Goal: Task Accomplishment & Management: Complete application form

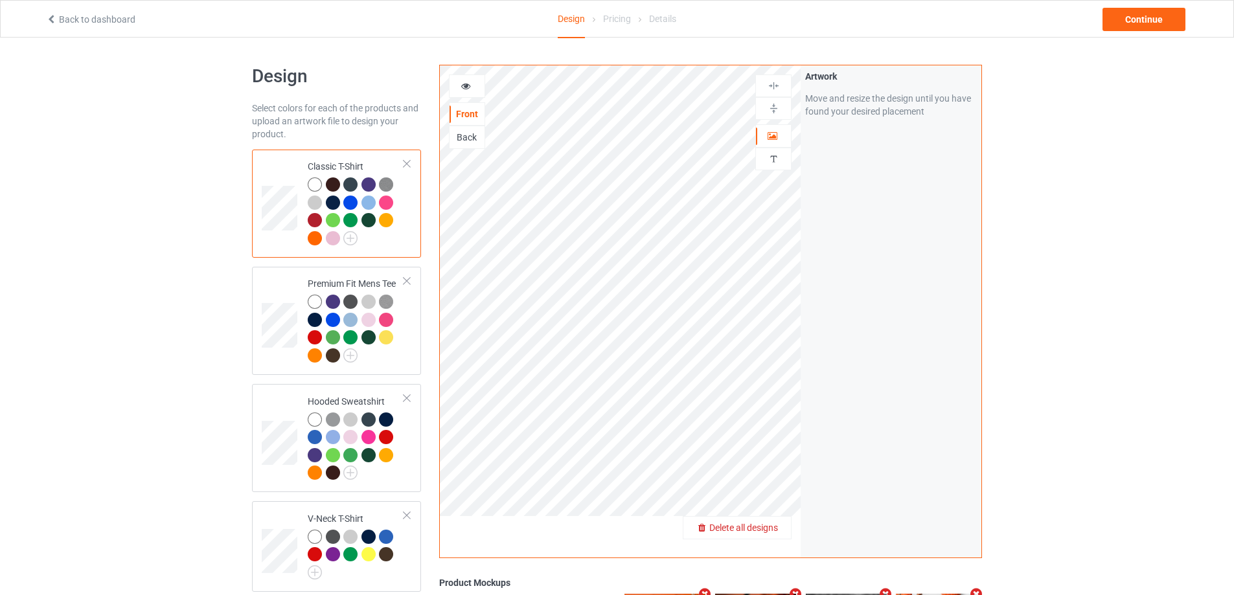
click at [772, 527] on span "Delete all designs" at bounding box center [743, 528] width 69 height 10
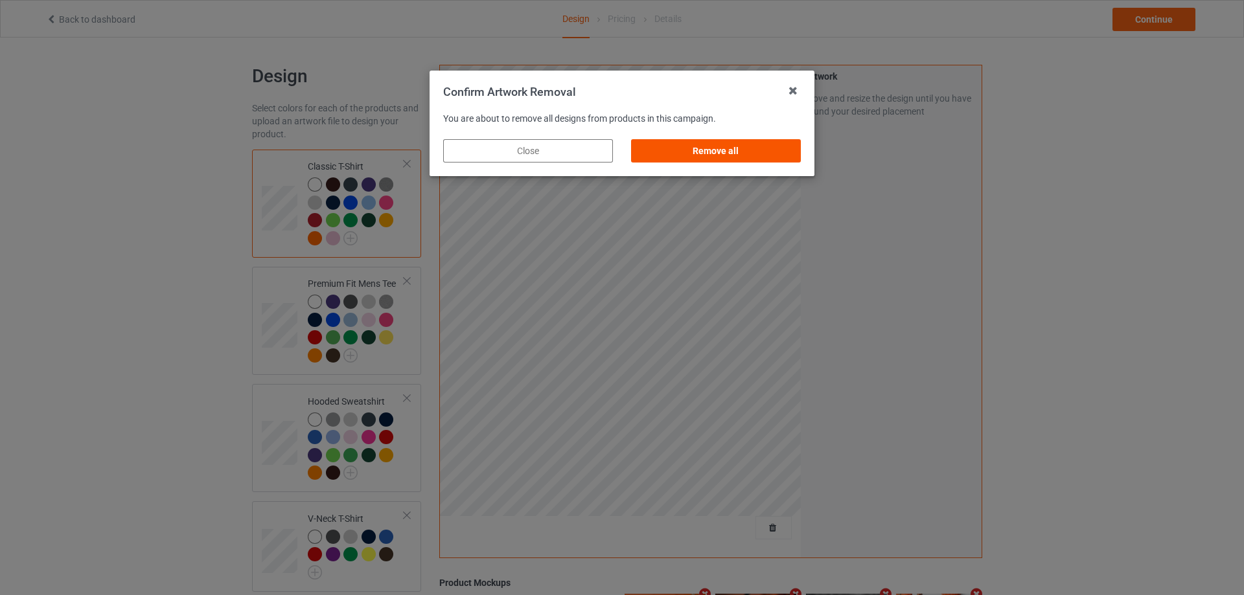
click at [679, 152] on div "Remove all" at bounding box center [716, 150] width 170 height 23
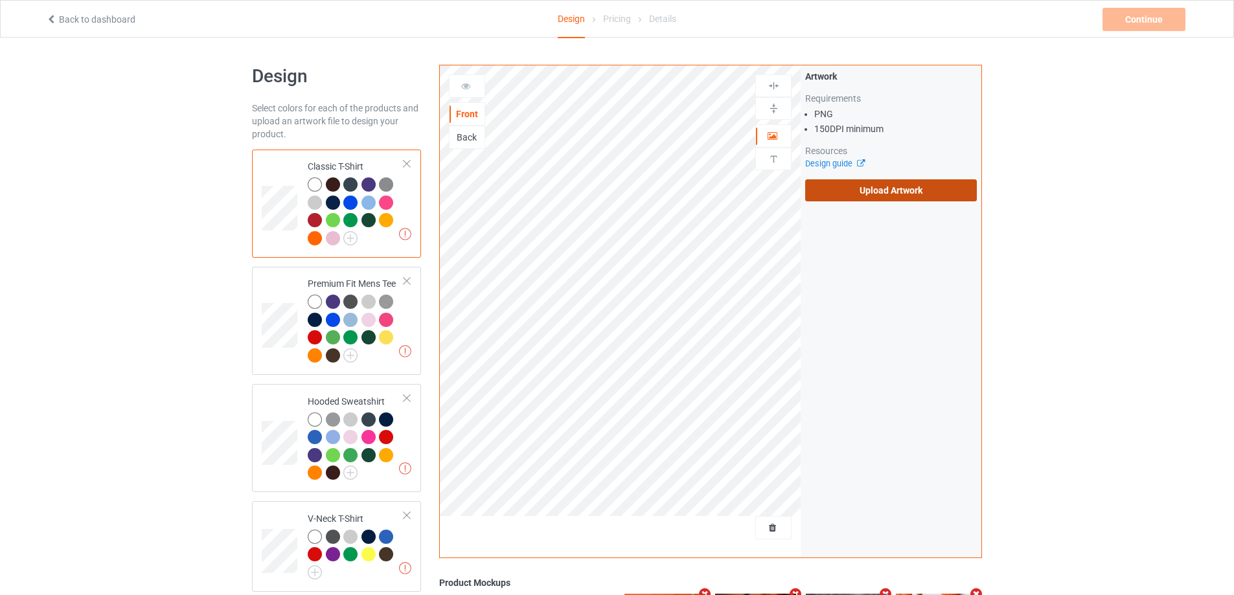
click at [822, 193] on label "Upload Artwork" at bounding box center [891, 190] width 172 height 22
click at [0, 0] on input "Upload Artwork" at bounding box center [0, 0] width 0 height 0
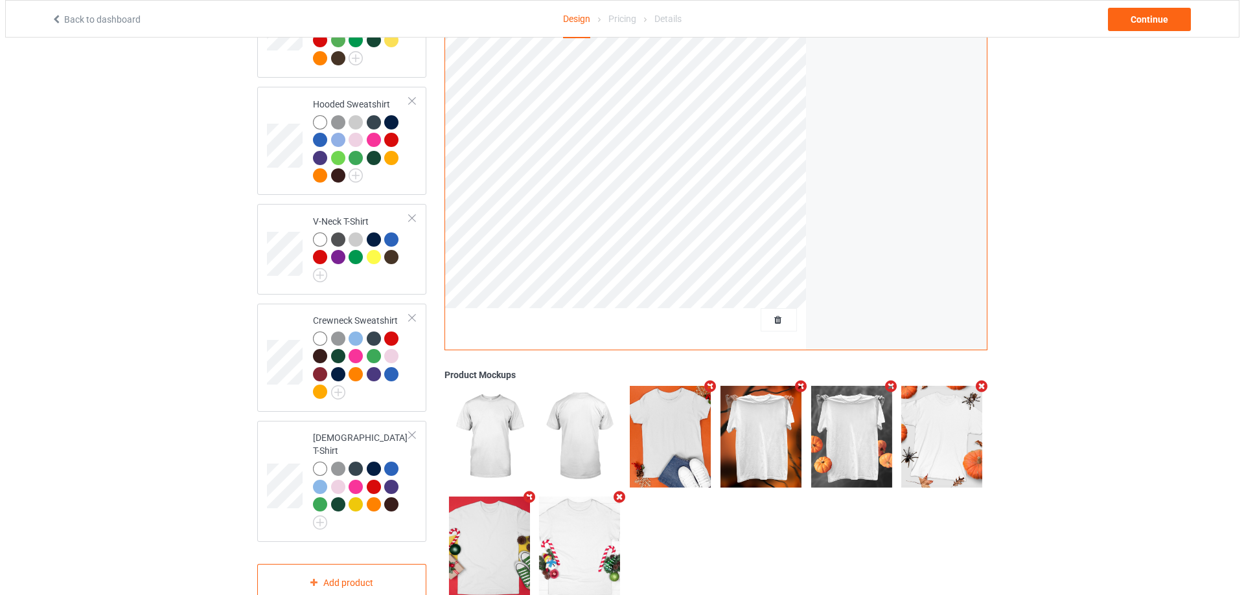
scroll to position [319, 0]
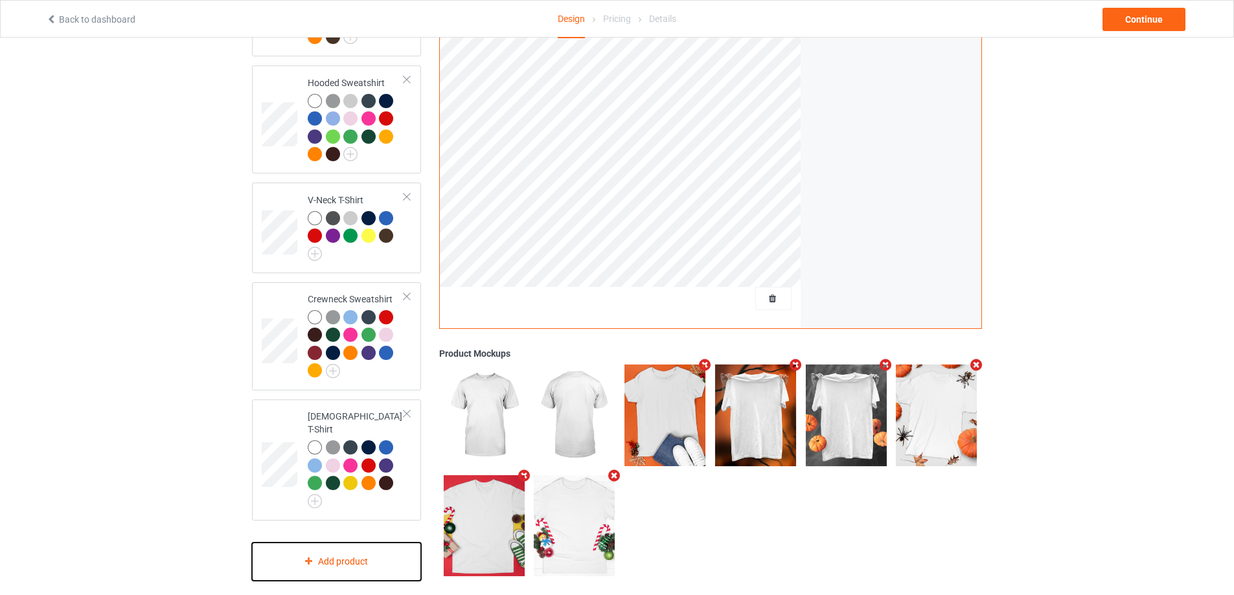
click at [347, 547] on div "Add product" at bounding box center [336, 562] width 169 height 38
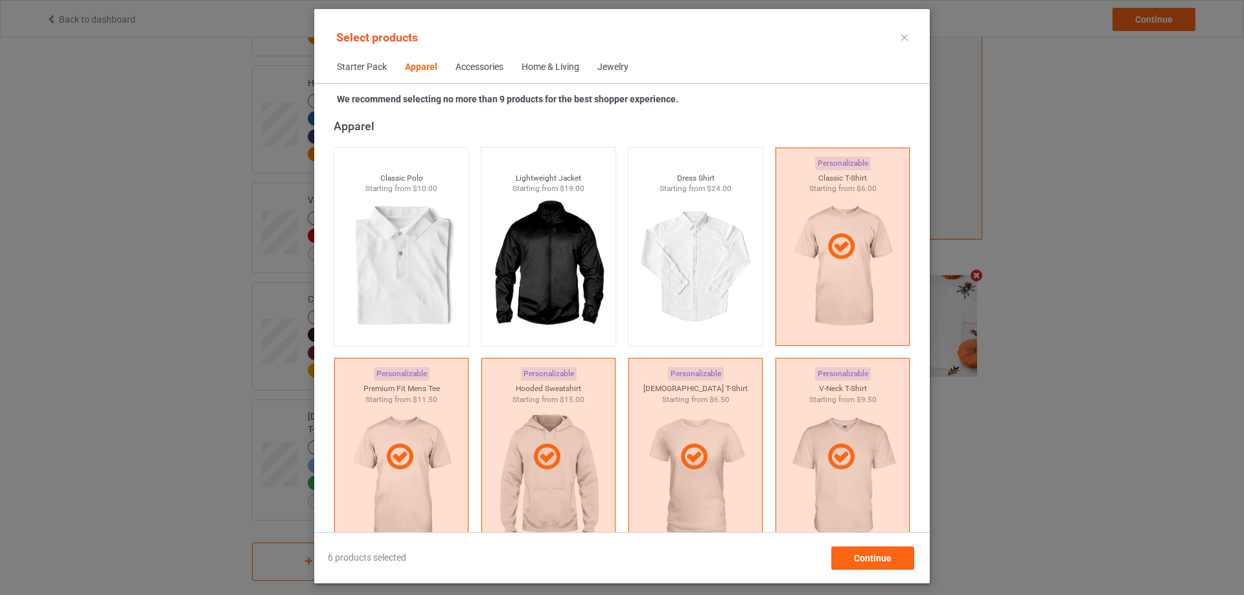
click at [560, 65] on div "Home & Living" at bounding box center [551, 67] width 58 height 13
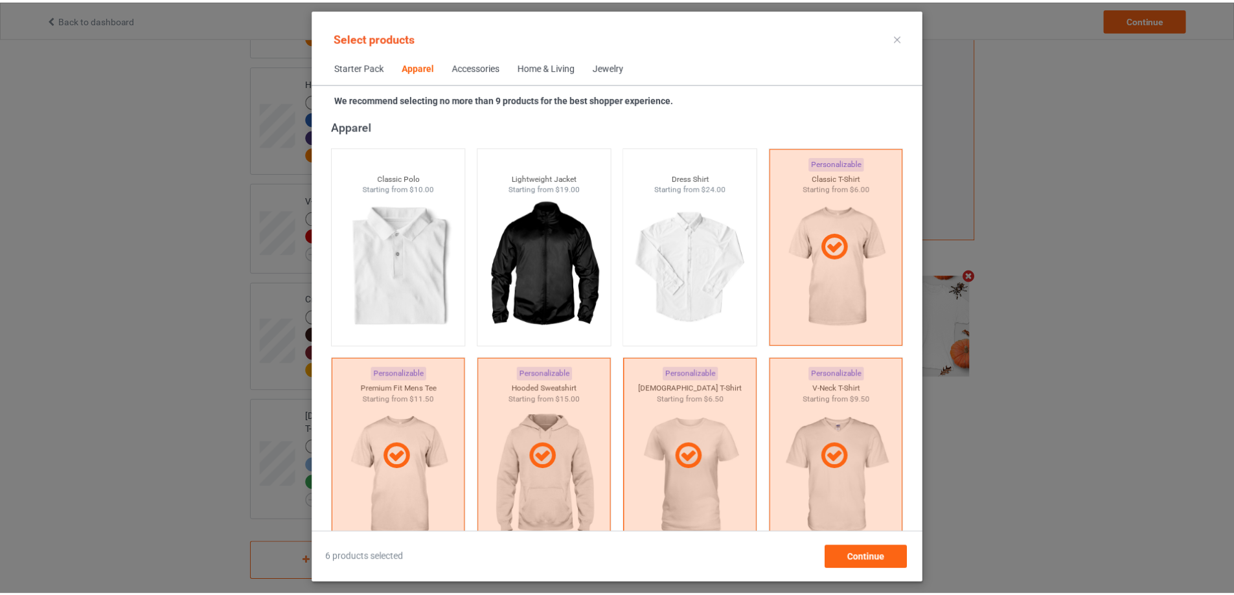
scroll to position [5843, 0]
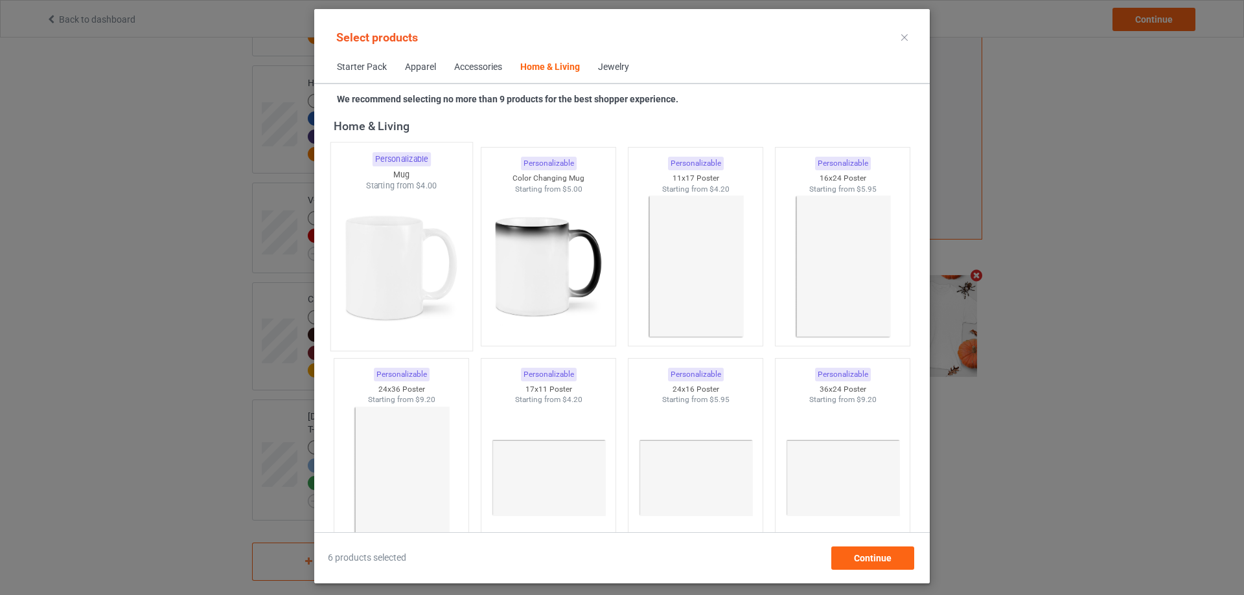
click at [409, 272] on img at bounding box center [401, 268] width 122 height 152
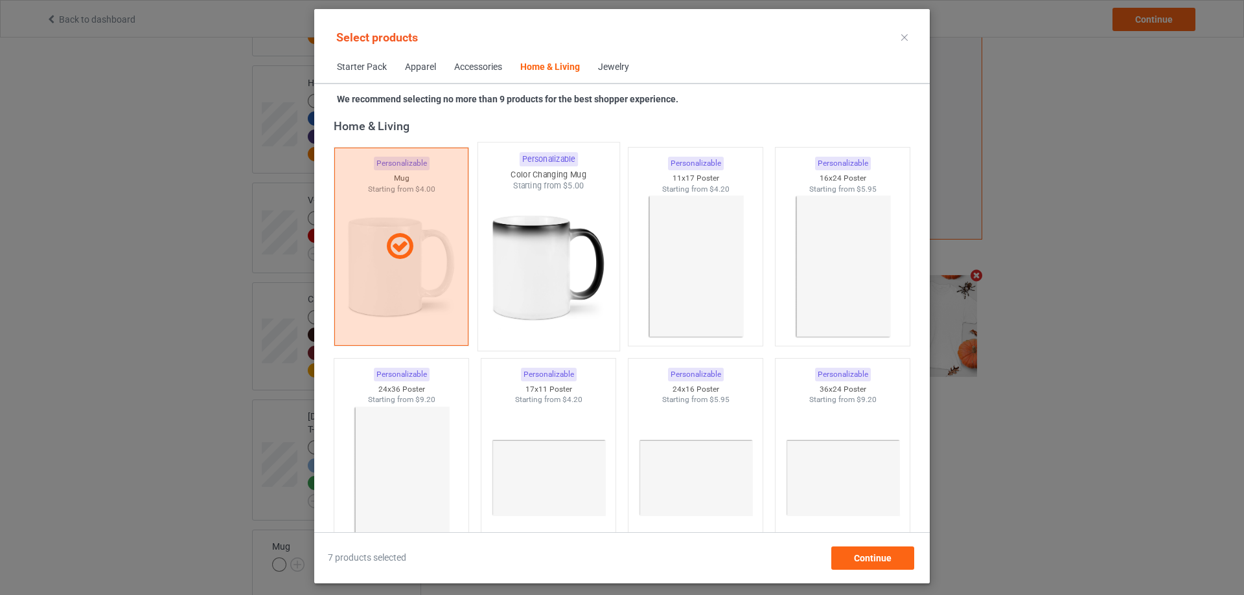
click at [552, 276] on img at bounding box center [548, 268] width 122 height 152
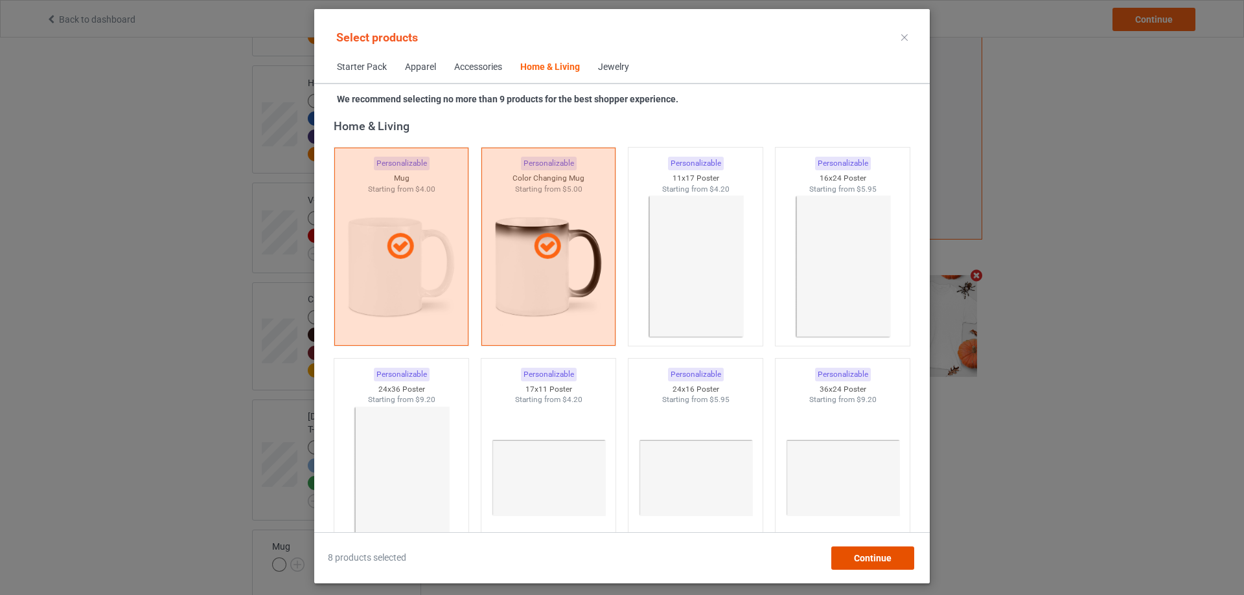
click at [860, 562] on span "Continue" at bounding box center [873, 558] width 38 height 10
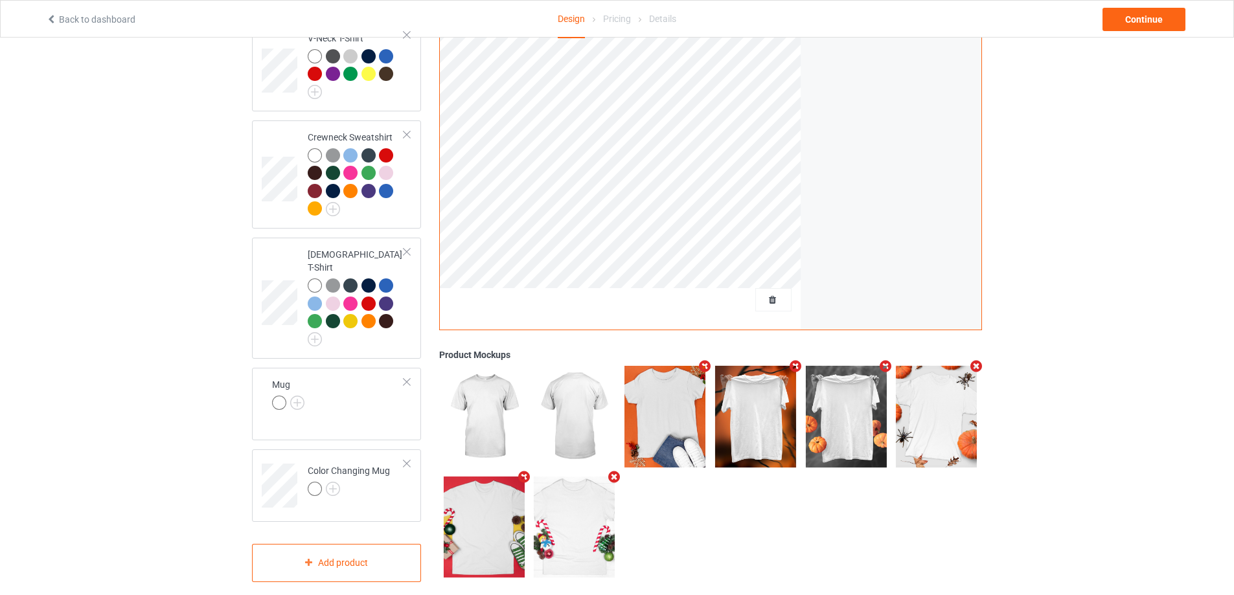
scroll to position [482, 0]
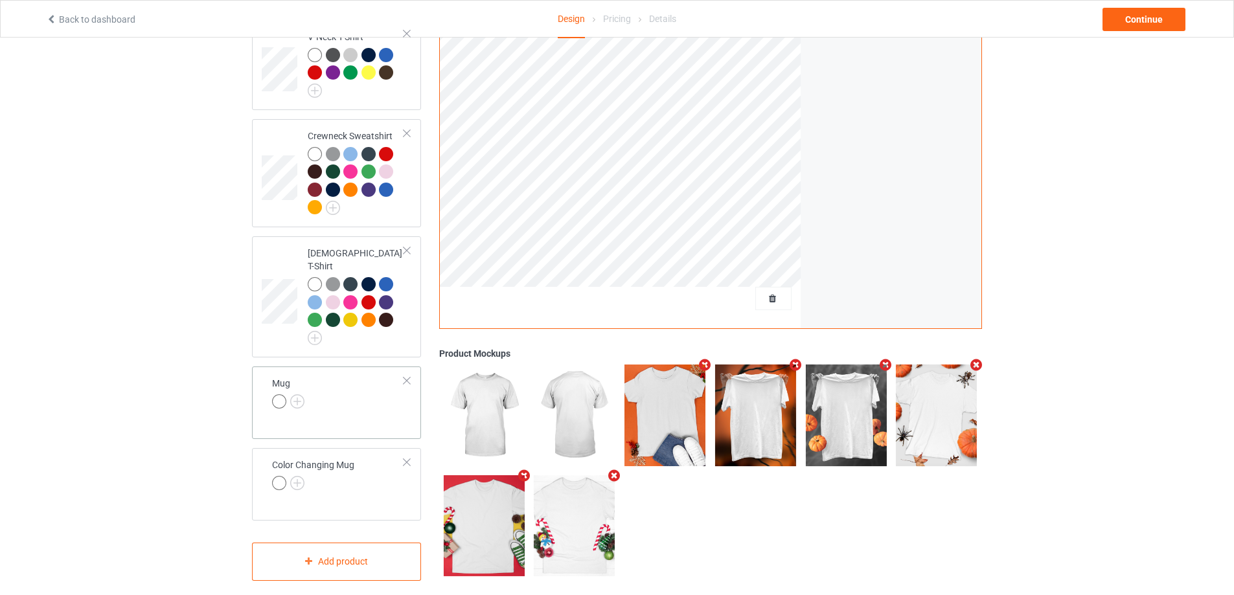
click at [339, 386] on td "Mug" at bounding box center [338, 394] width 146 height 45
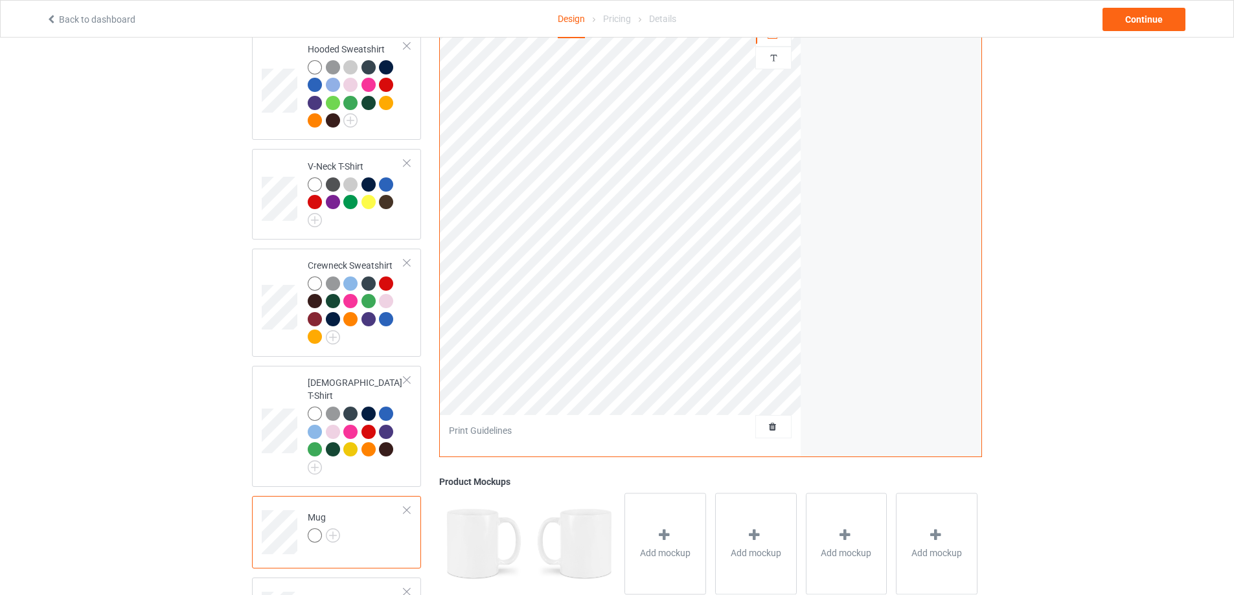
scroll to position [93, 0]
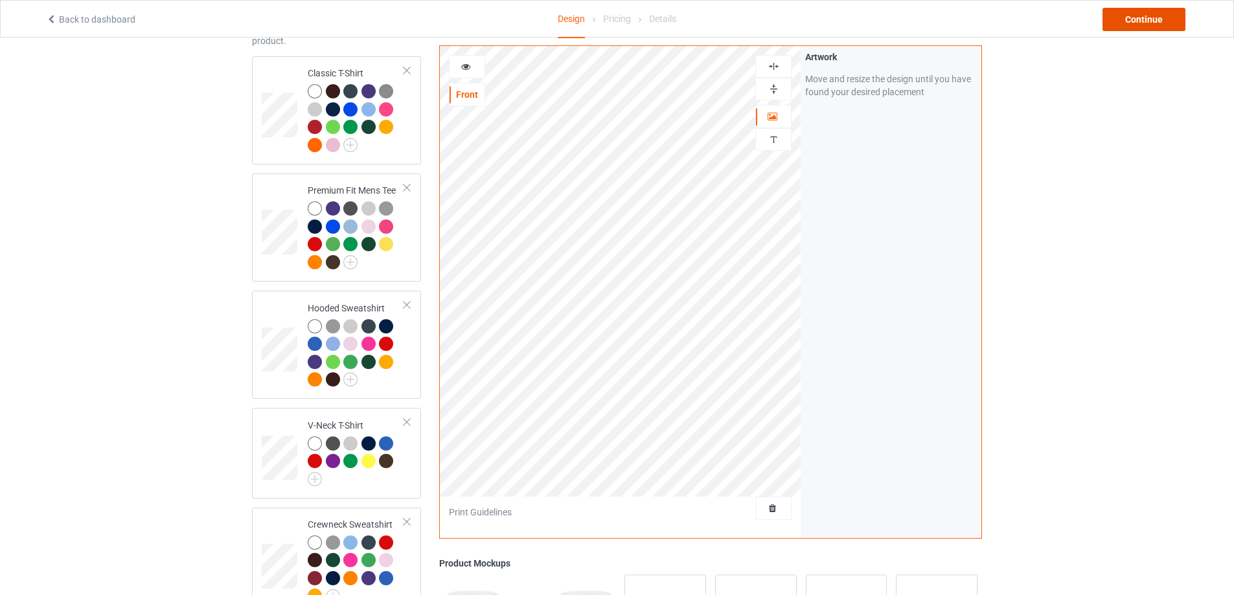
click at [1143, 14] on div "Continue" at bounding box center [1144, 19] width 83 height 23
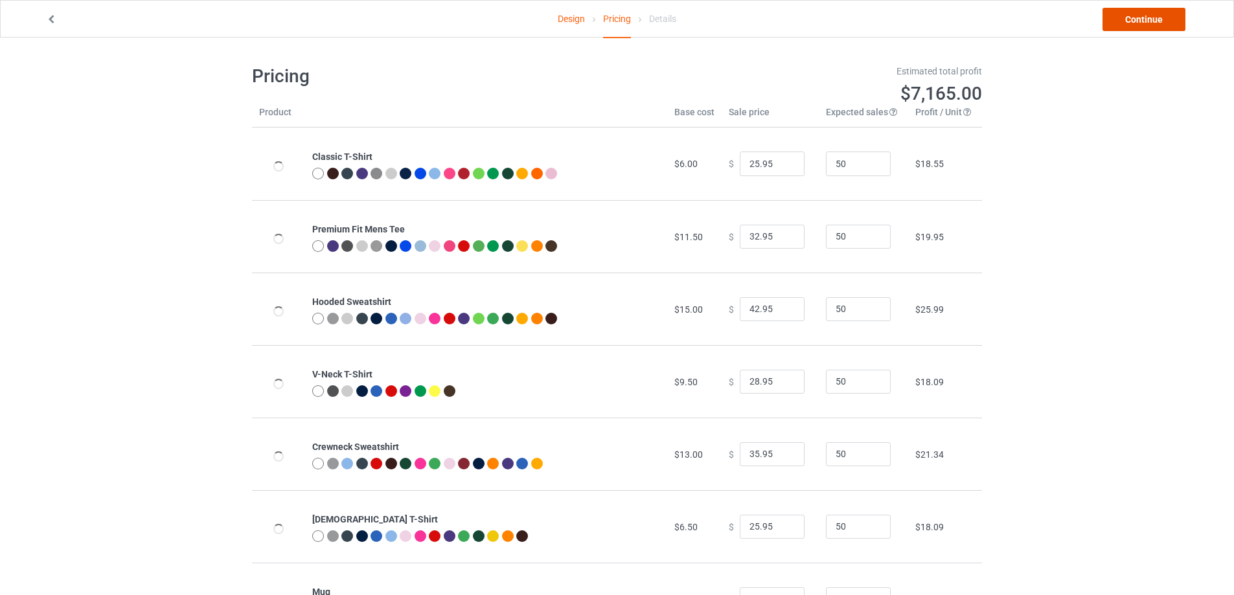
click at [1143, 14] on link "Continue" at bounding box center [1144, 19] width 83 height 23
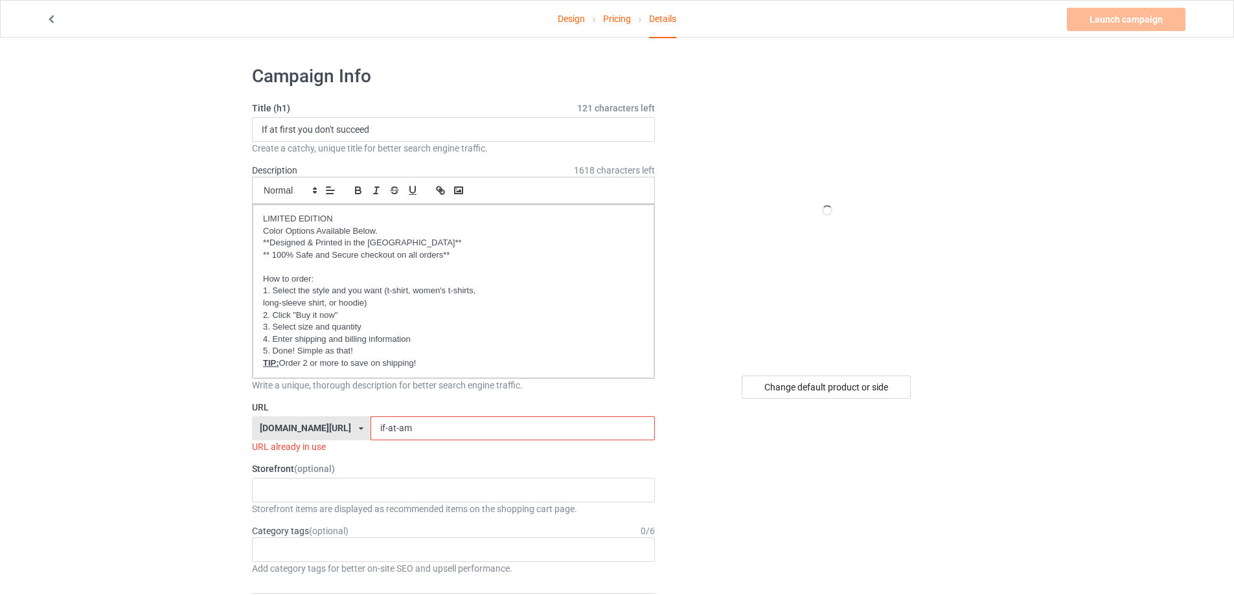
click at [606, 27] on link "Pricing" at bounding box center [617, 19] width 28 height 36
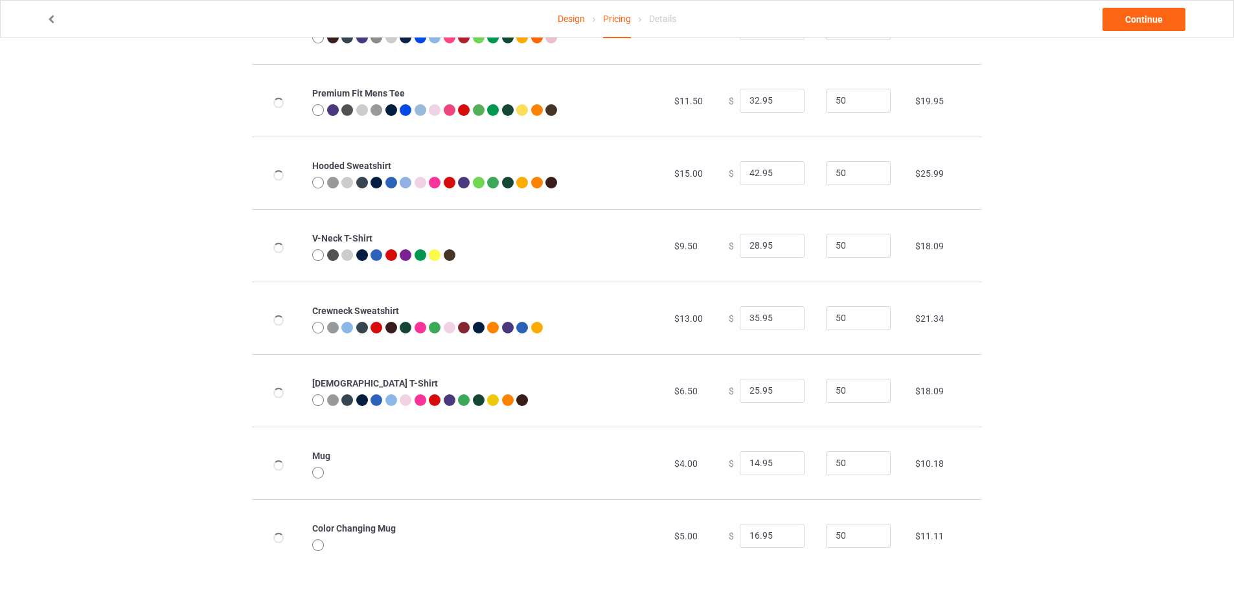
scroll to position [140, 0]
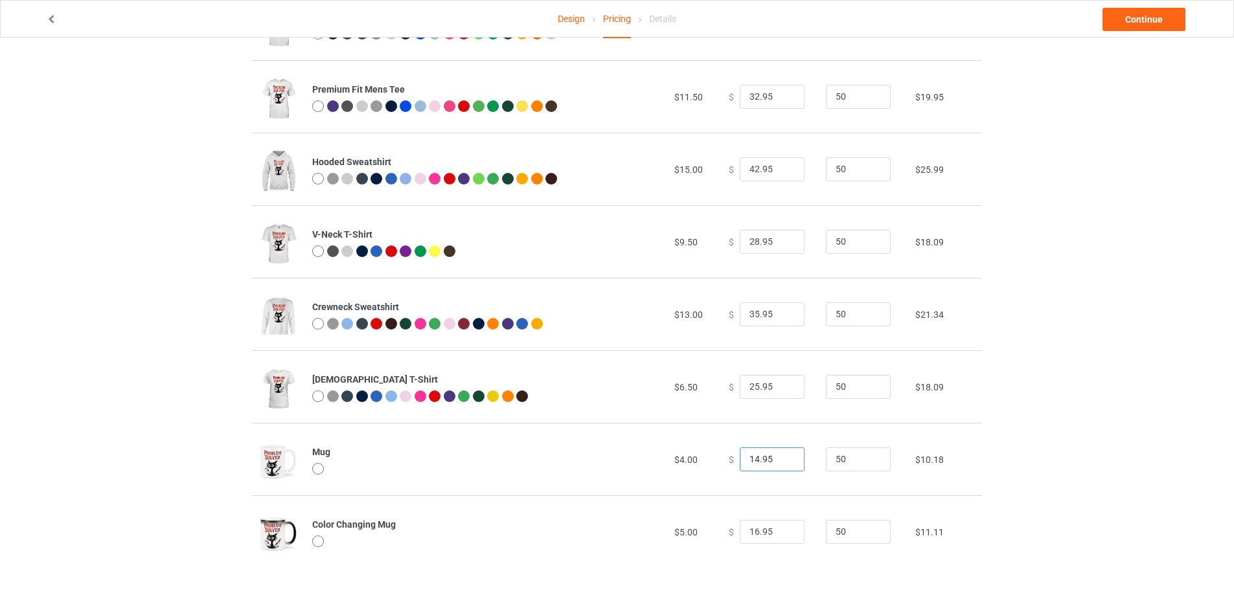
drag, startPoint x: 770, startPoint y: 462, endPoint x: 630, endPoint y: 454, distance: 140.2
click at [630, 454] on tr "Mug $4.00 $ 14.95 50 $10.18" at bounding box center [617, 459] width 730 height 73
type input "22.95"
drag, startPoint x: 772, startPoint y: 533, endPoint x: 636, endPoint y: 514, distance: 136.6
click at [663, 527] on tr "Color Changing Mug $5.00 $ 16.95 50 $11.11" at bounding box center [617, 532] width 730 height 73
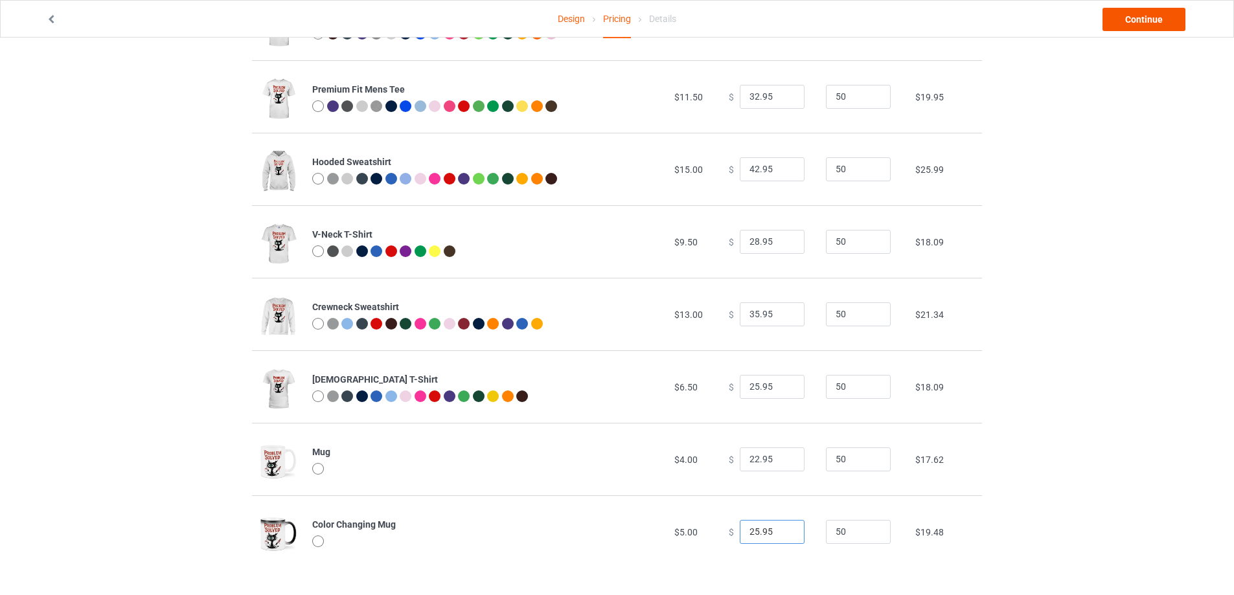
type input "25.95"
click at [1150, 12] on link "Continue" at bounding box center [1144, 19] width 83 height 23
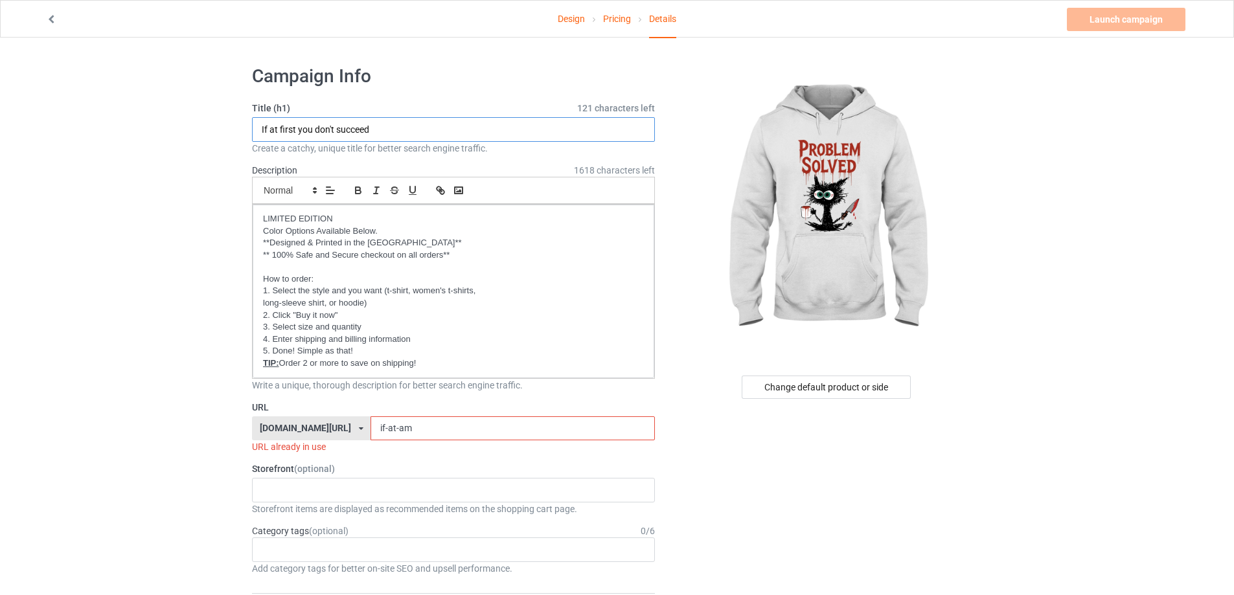
drag, startPoint x: 421, startPoint y: 127, endPoint x: 122, endPoint y: 104, distance: 300.2
type input "problem solved"
drag, startPoint x: 406, startPoint y: 424, endPoint x: 192, endPoint y: 424, distance: 213.8
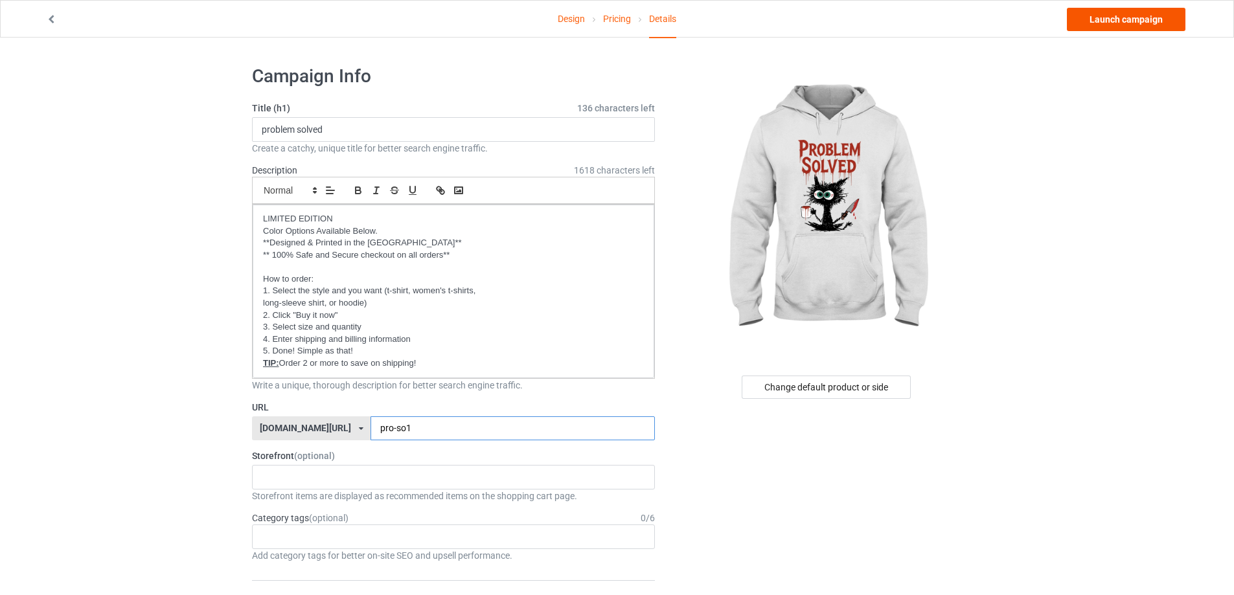
type input "pro-so1"
click at [1166, 20] on link "Launch campaign" at bounding box center [1126, 19] width 119 height 23
